Goal: Task Accomplishment & Management: Use online tool/utility

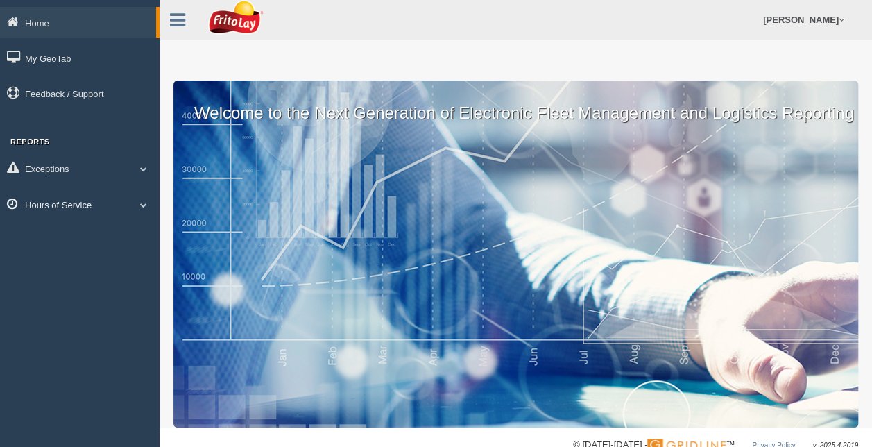
click at [56, 208] on link "Hours of Service" at bounding box center [80, 204] width 160 height 31
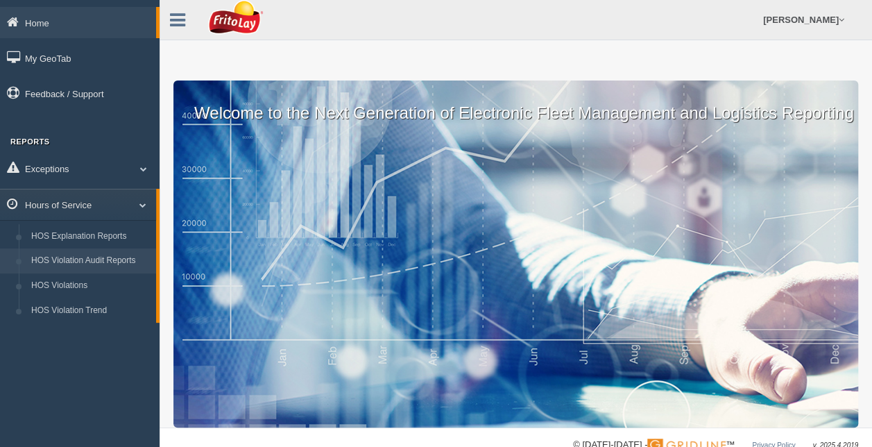
click at [70, 266] on link "HOS Violation Audit Reports" at bounding box center [90, 260] width 131 height 25
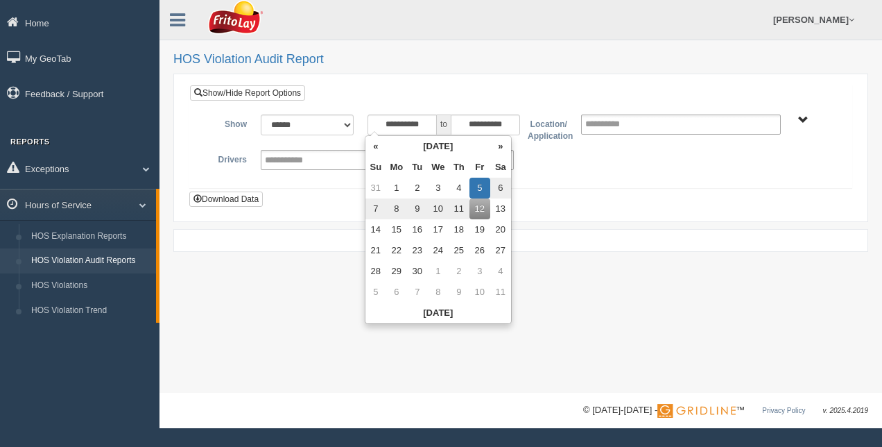
click at [430, 123] on input "**********" at bounding box center [402, 124] width 69 height 21
click at [373, 148] on th "«" at bounding box center [375, 146] width 21 height 21
click at [375, 148] on th "«" at bounding box center [375, 146] width 21 height 21
click at [373, 148] on th "«" at bounding box center [375, 146] width 21 height 21
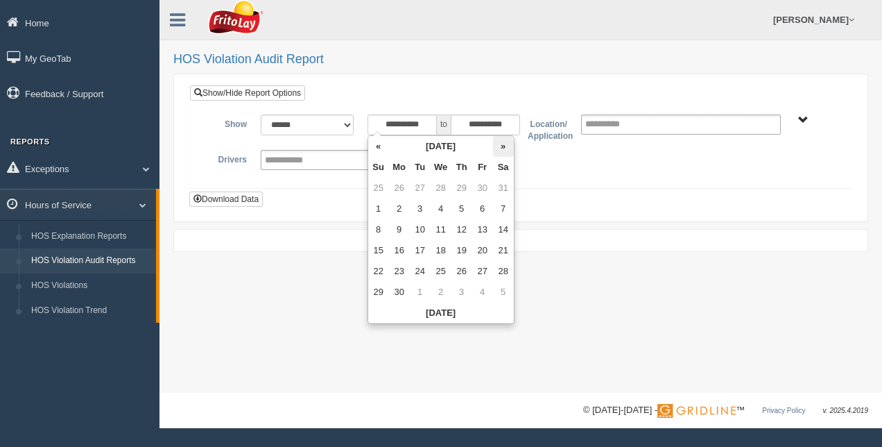
click at [502, 146] on th "»" at bounding box center [503, 146] width 21 height 21
click at [374, 223] on td "10" at bounding box center [378, 229] width 21 height 21
type input "**********"
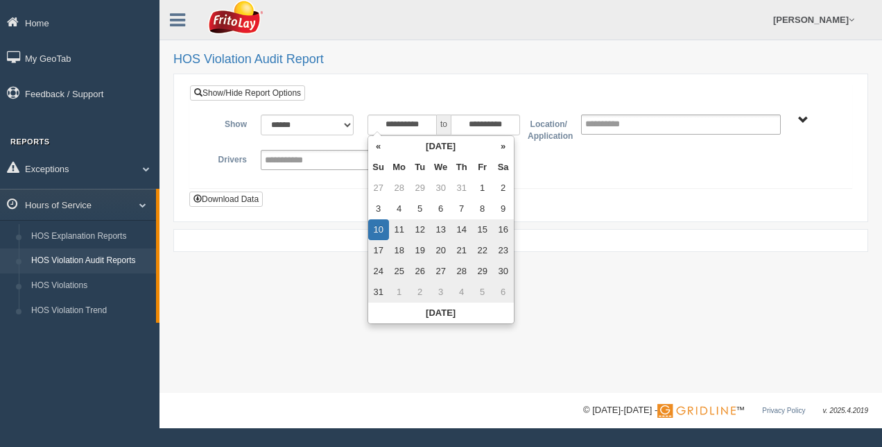
click at [598, 189] on div "**********" at bounding box center [520, 148] width 663 height 126
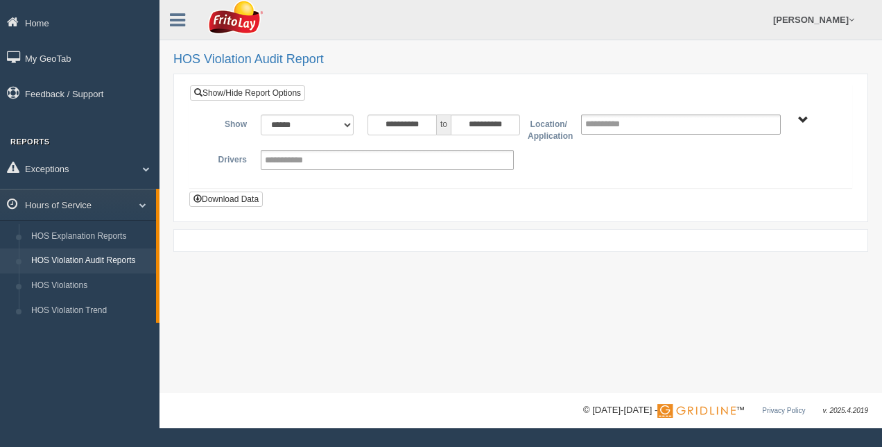
click at [802, 117] on span "RETAIL SALES" at bounding box center [803, 120] width 10 height 10
click at [773, 166] on button "RETAIL SALES" at bounding box center [765, 169] width 74 height 15
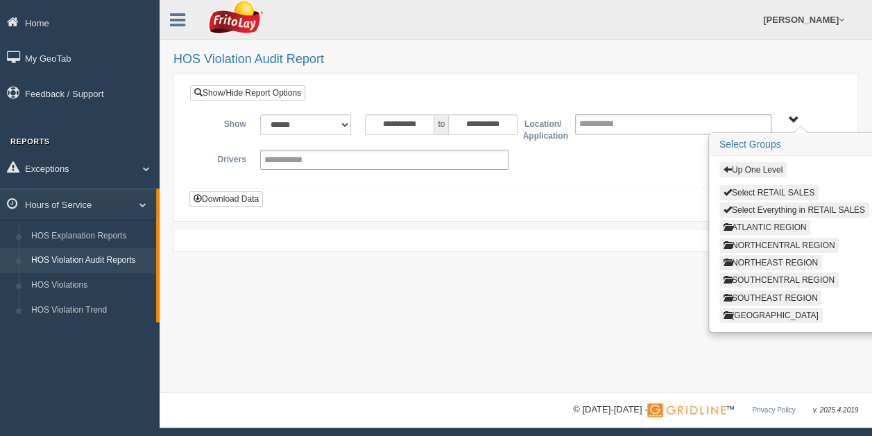
click at [781, 225] on button "ATLANTIC REGION" at bounding box center [765, 227] width 92 height 15
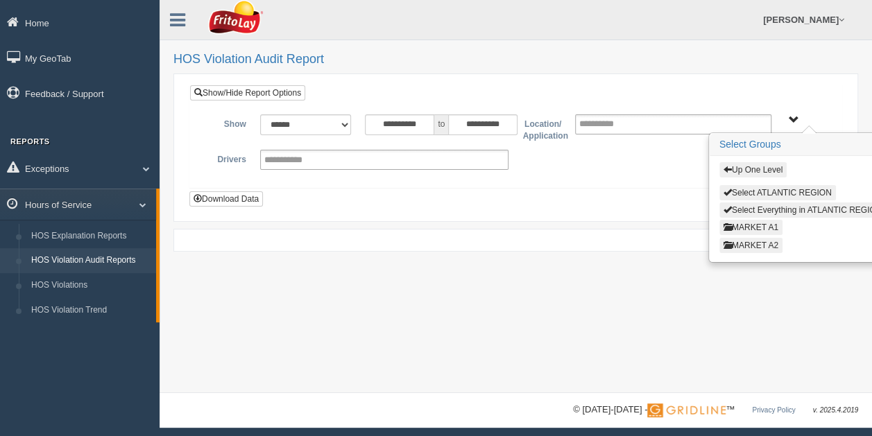
click at [760, 244] on button "MARKET A2" at bounding box center [750, 245] width 63 height 15
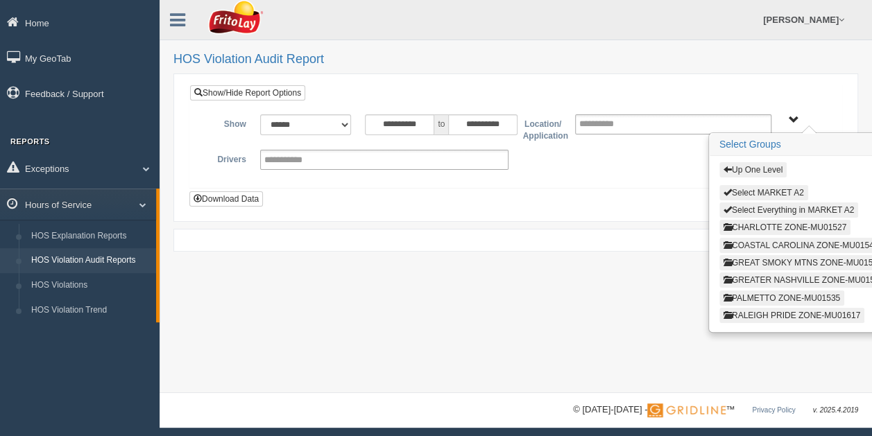
click at [763, 244] on button "COASTAL CAROLINA ZONE-MU01546" at bounding box center [800, 245] width 163 height 15
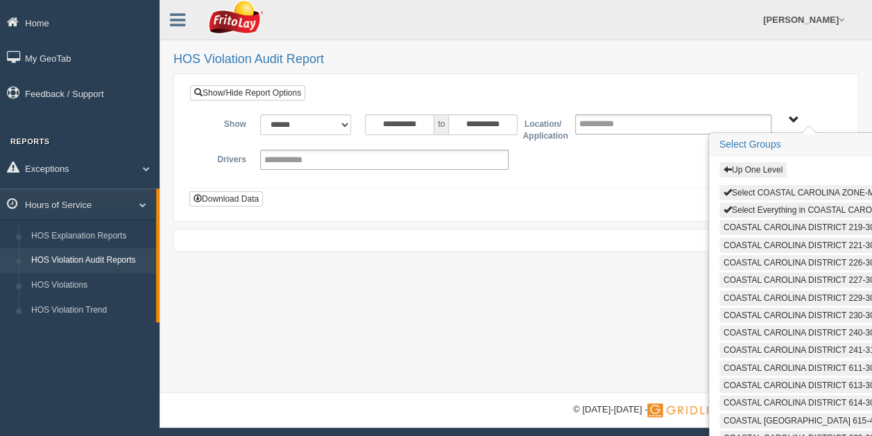
click at [781, 200] on div "Up One Level Select COASTAL CAROLINA ZONE-MU01546 Select Everything in COASTAL …" at bounding box center [803, 366] width 189 height 421
click at [782, 205] on button "Select Everything in COASTAL CAROLINA ZONE-MU01546" at bounding box center [838, 210] width 239 height 15
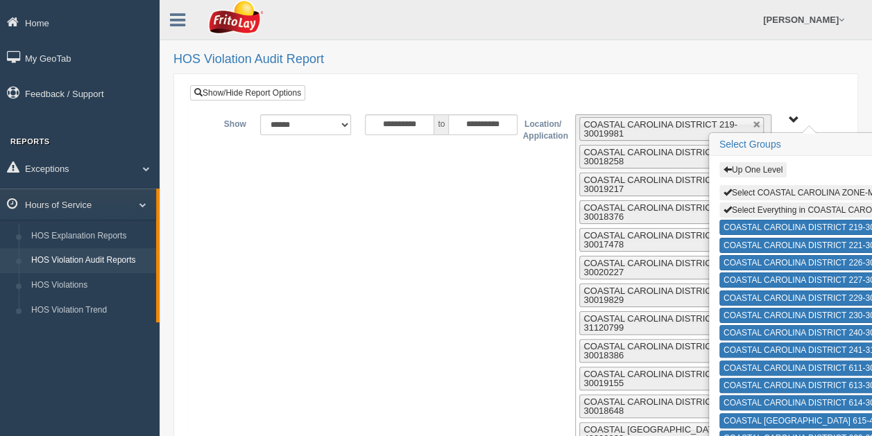
click at [795, 115] on span "Up One Level Select COASTAL CAROLINA ZONE-MU01546 Select Everything in COASTAL …" at bounding box center [794, 120] width 10 height 10
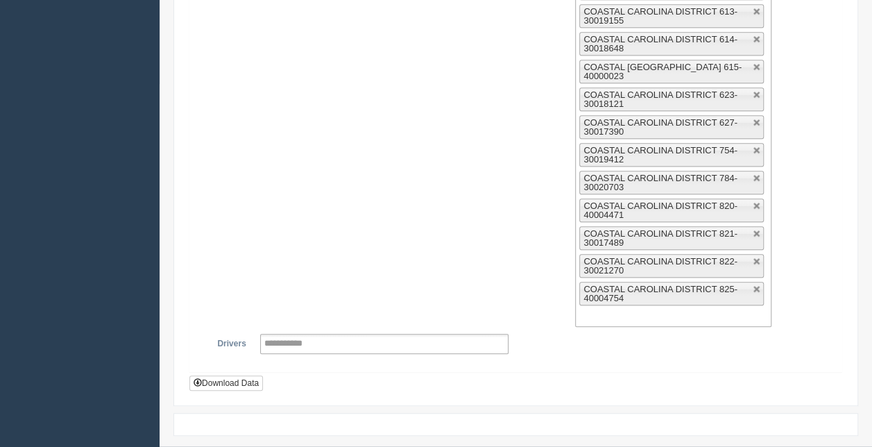
scroll to position [361, 0]
click at [227, 377] on button "Download Data" at bounding box center [226, 384] width 74 height 15
